Goal: Task Accomplishment & Management: Complete application form

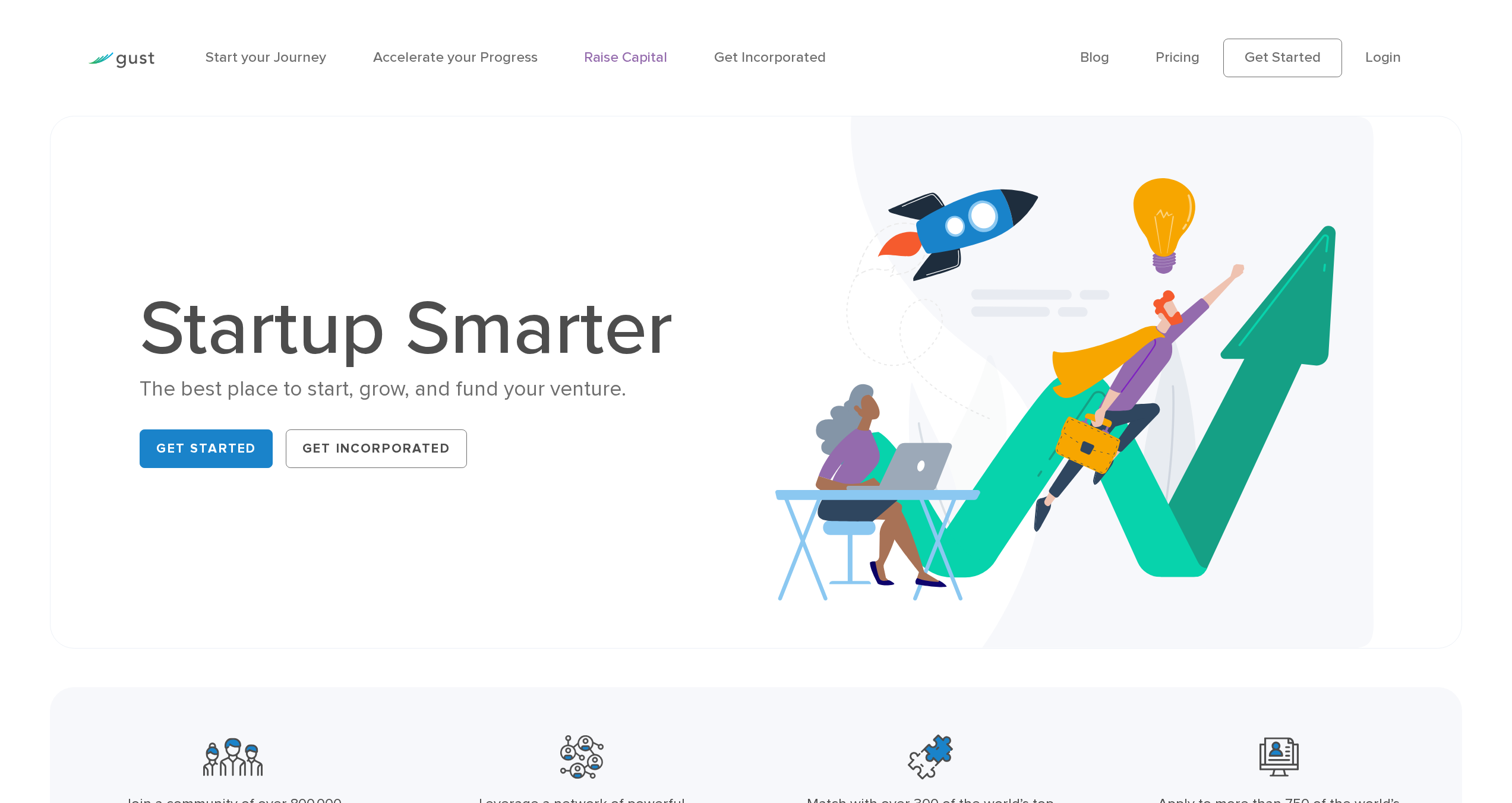
click at [630, 61] on link "Raise Capital" at bounding box center [626, 58] width 83 height 17
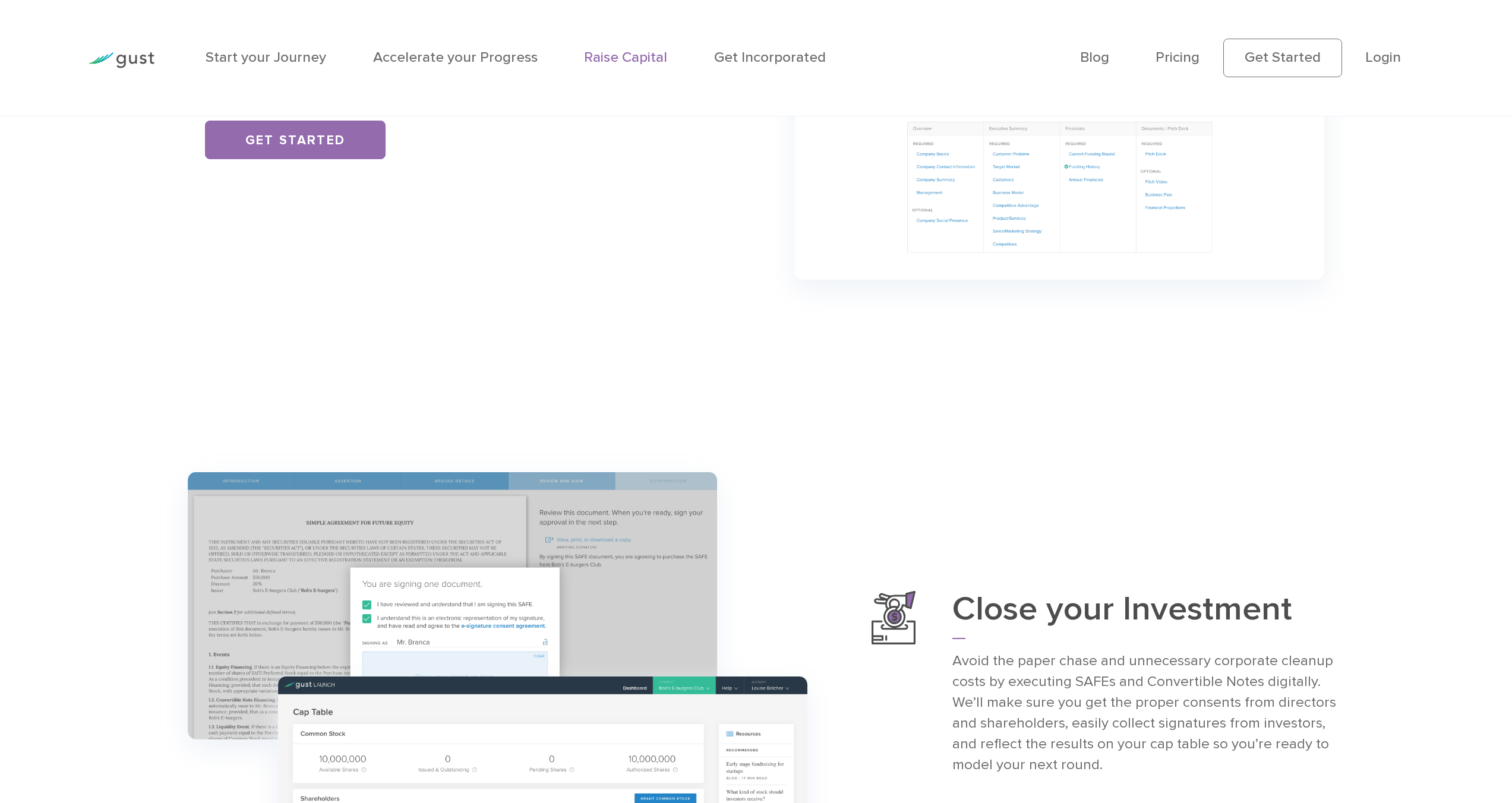
scroll to position [1303, 0]
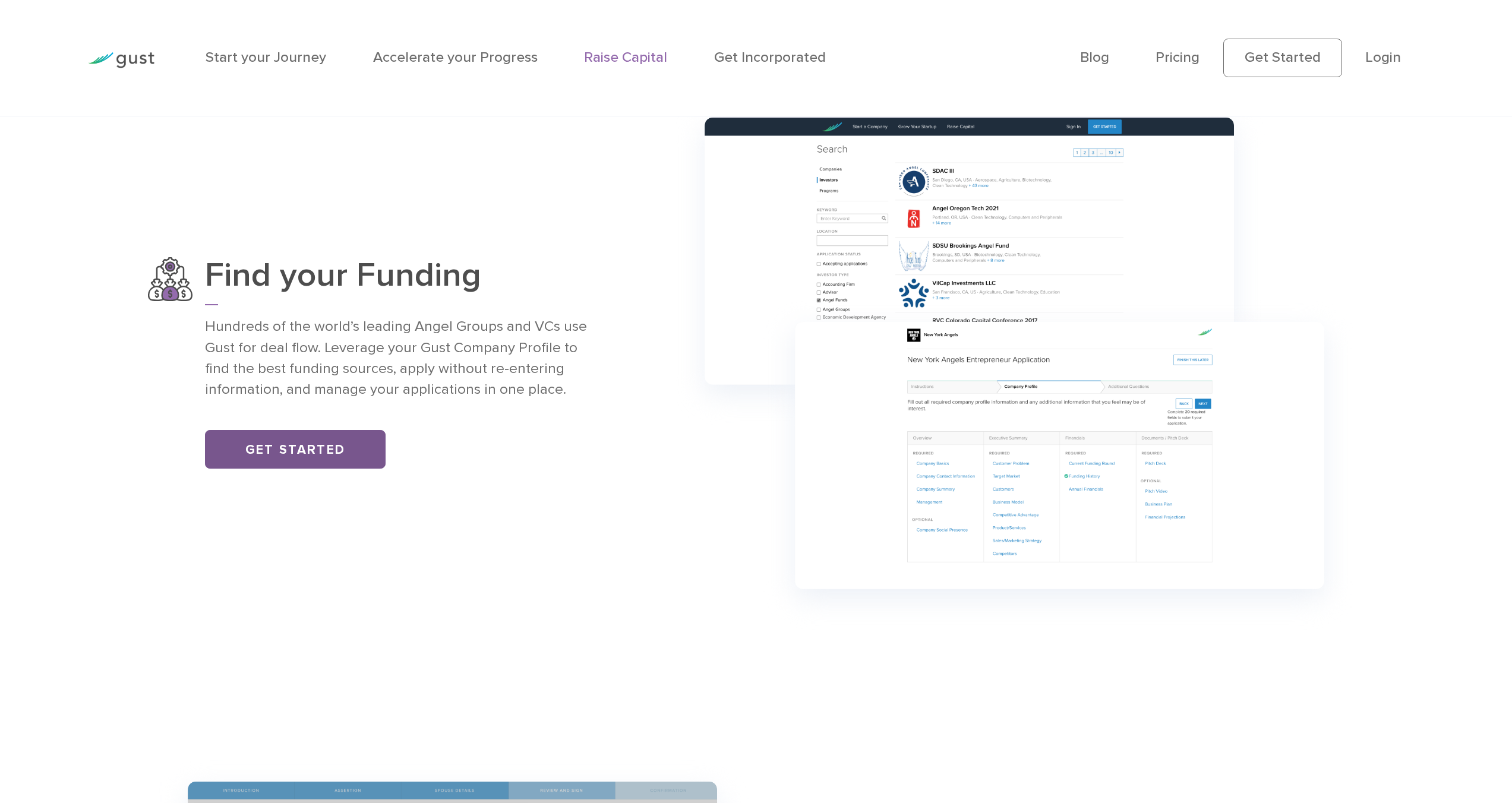
click at [335, 462] on link "Get Started" at bounding box center [295, 449] width 180 height 38
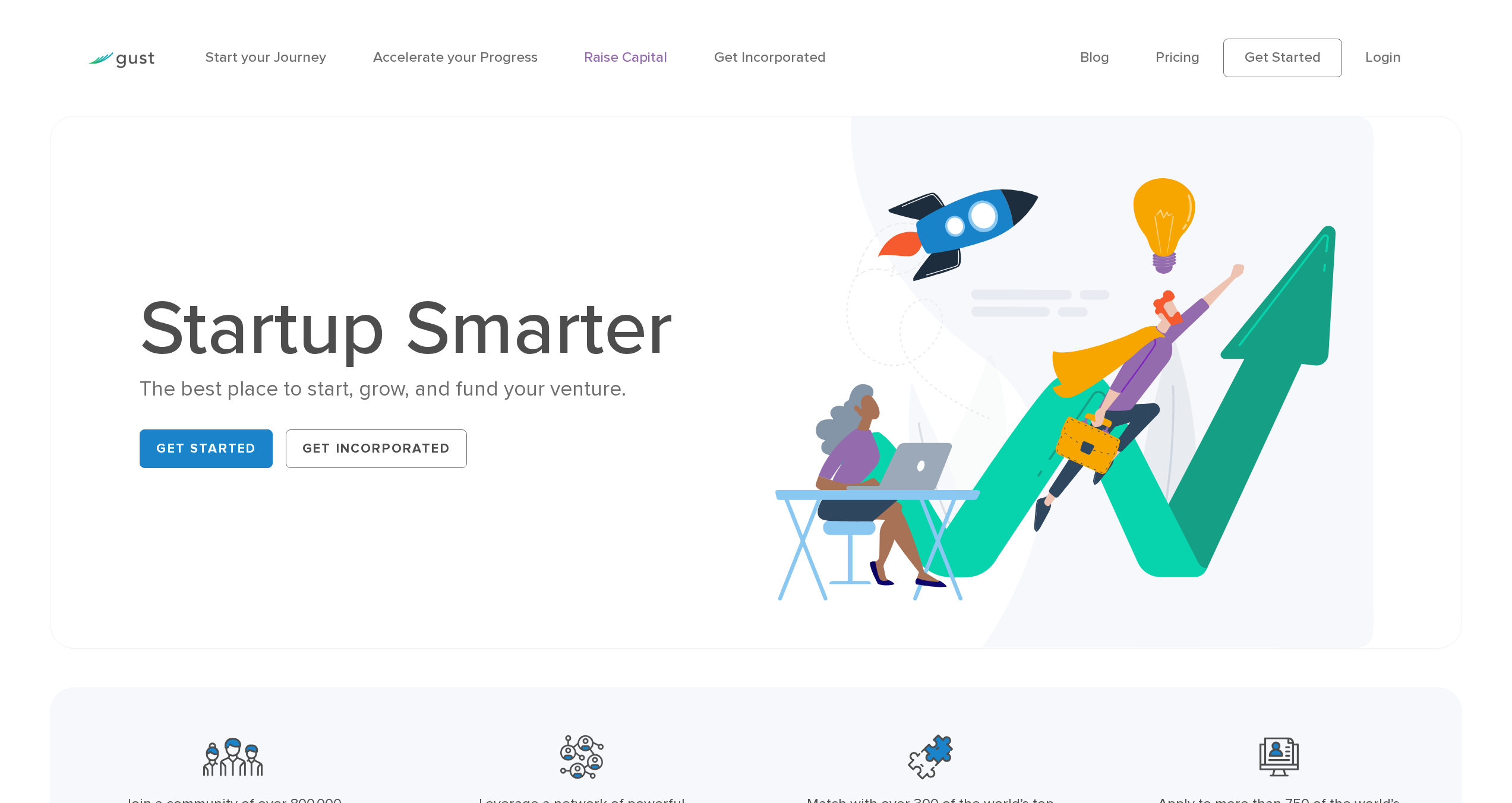
click at [614, 63] on link "Raise Capital" at bounding box center [626, 58] width 83 height 17
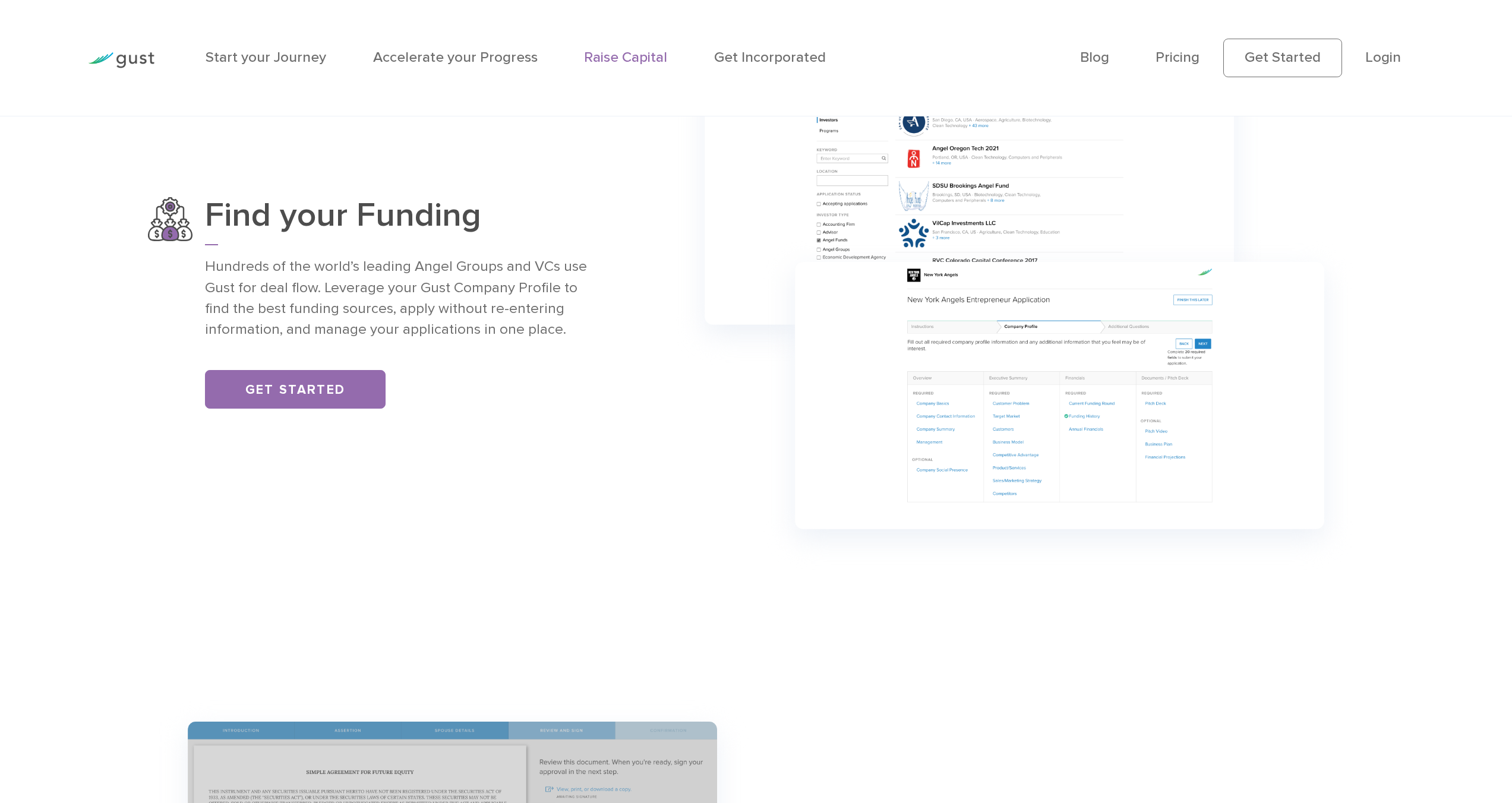
scroll to position [1334, 0]
